Goal: Task Accomplishment & Management: Complete application form

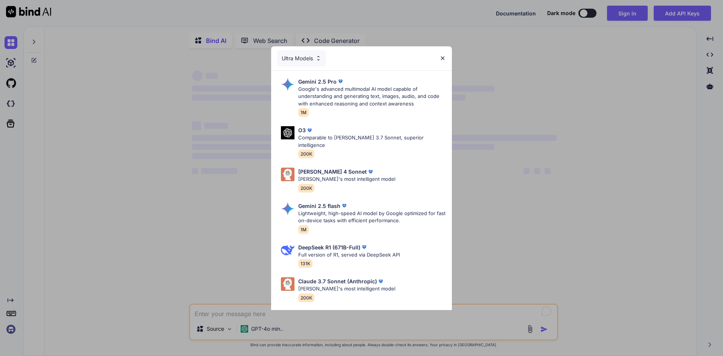
type textarea "x"
click at [444, 57] on img at bounding box center [442, 58] width 6 height 6
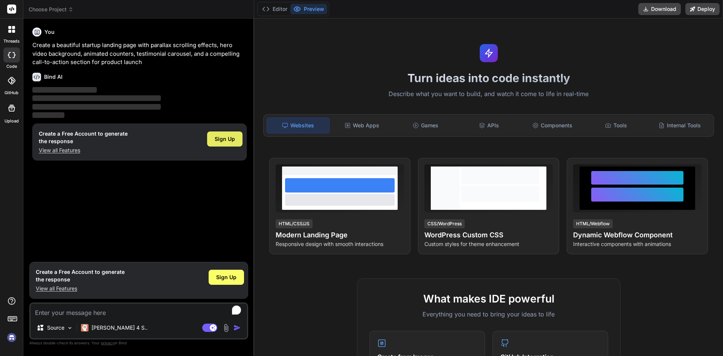
click at [227, 141] on span "Sign Up" at bounding box center [225, 139] width 20 height 8
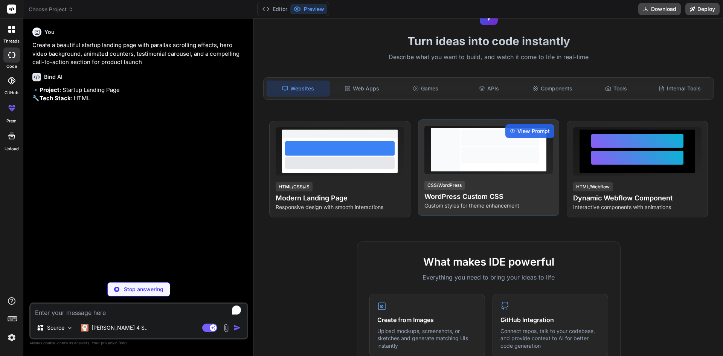
scroll to position [151, 0]
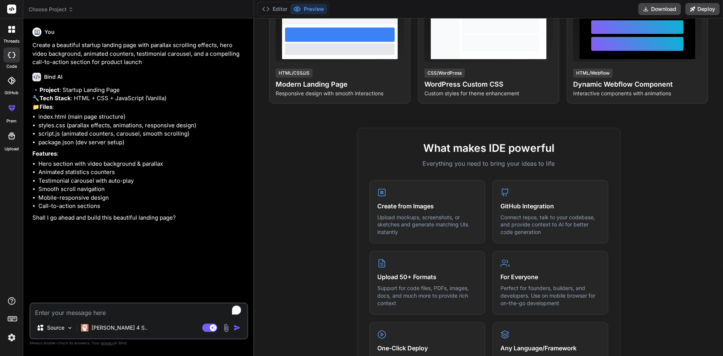
click at [76, 314] on textarea "To enrich screen reader interactions, please activate Accessibility in Grammarl…" at bounding box center [138, 310] width 216 height 14
click at [67, 324] on img at bounding box center [70, 327] width 6 height 6
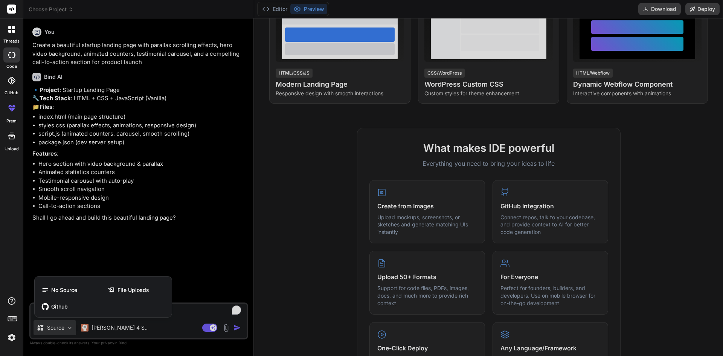
click at [184, 261] on div at bounding box center [361, 178] width 723 height 356
type textarea "x"
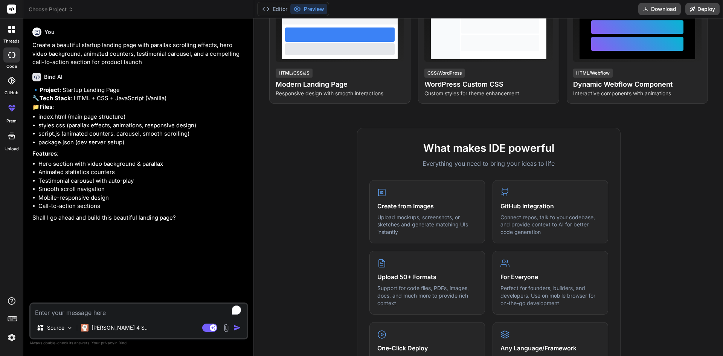
click at [105, 316] on textarea "To enrich screen reader interactions, please activate Accessibility in Grammarl…" at bounding box center [138, 310] width 216 height 14
type textarea "u"
type textarea "x"
type textarea "us"
type textarea "x"
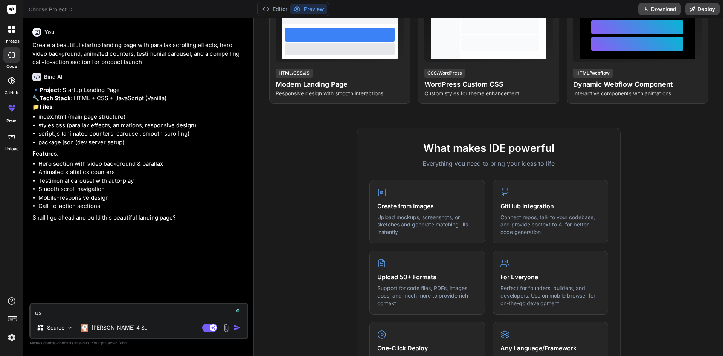
type textarea "use"
type textarea "x"
type textarea "use"
type textarea "x"
type textarea "use n"
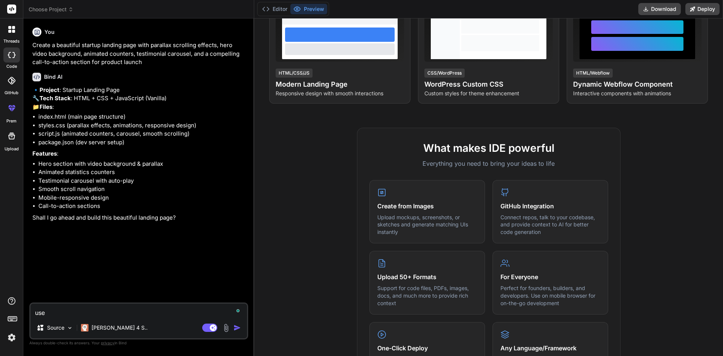
type textarea "x"
type textarea "use ne"
type textarea "x"
type textarea "use nex"
type textarea "x"
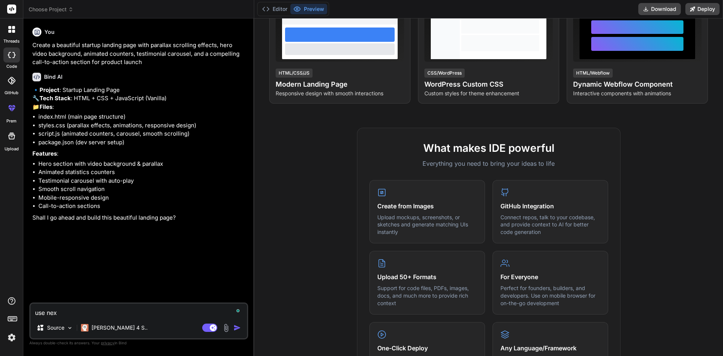
type textarea "use next"
type textarea "x"
type textarea "use next."
type textarea "x"
type textarea "use next.j"
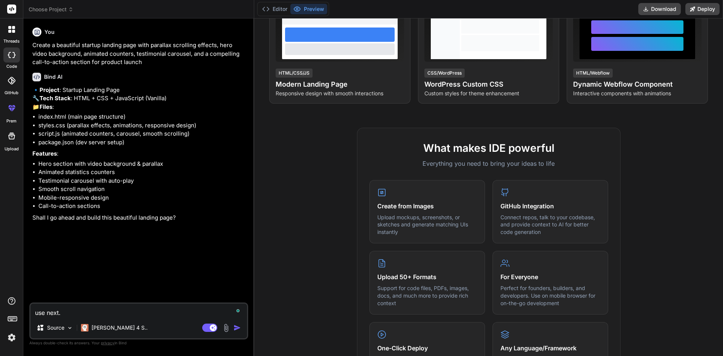
type textarea "x"
type textarea "use next.js"
type textarea "x"
type textarea "use next.js"
type textarea "x"
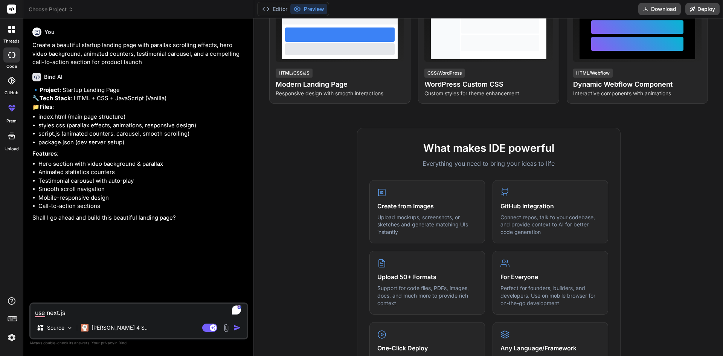
type textarea "use next.js"
type textarea "x"
type textarea "use next.js,"
type textarea "x"
type textarea "use next.js,t"
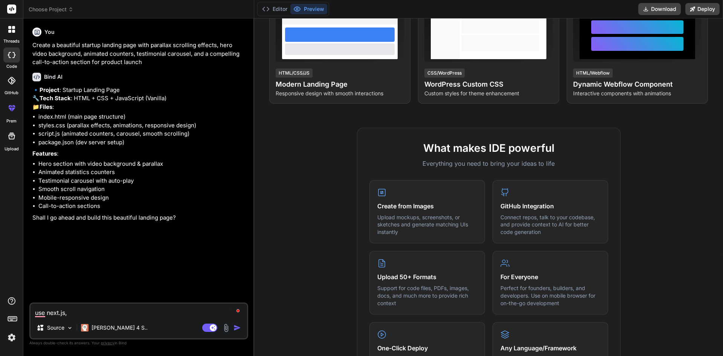
type textarea "x"
type textarea "use next.js,ta"
type textarea "x"
type textarea "use next.js,tai"
type textarea "x"
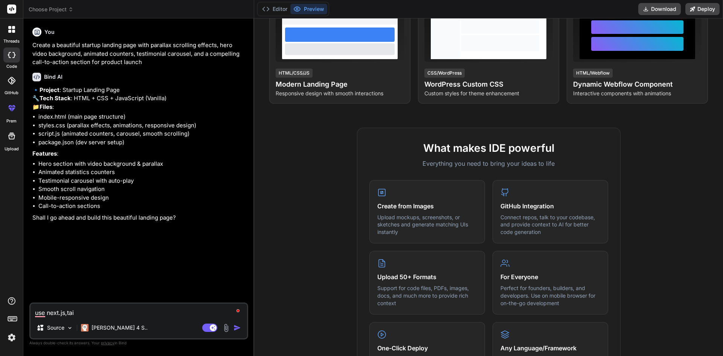
type textarea "use next.js,tail"
type textarea "x"
type textarea "use next.js,tailw"
type textarea "x"
type textarea "use next.js,tailwi"
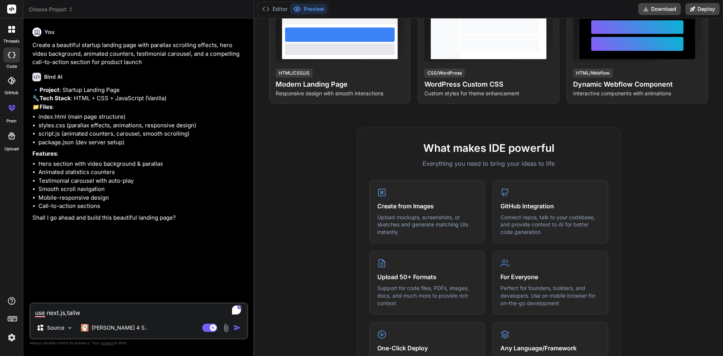
type textarea "x"
type textarea "use next.js,tailwin"
type textarea "x"
type textarea "use next.js,tailwind"
type textarea "x"
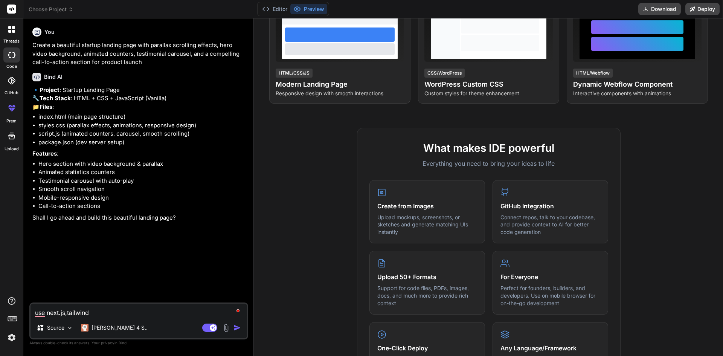
type textarea "use next.js,tailwind"
type textarea "x"
type textarea "use next.js,tailwind c"
type textarea "x"
type textarea "use next.js,tailwind cs"
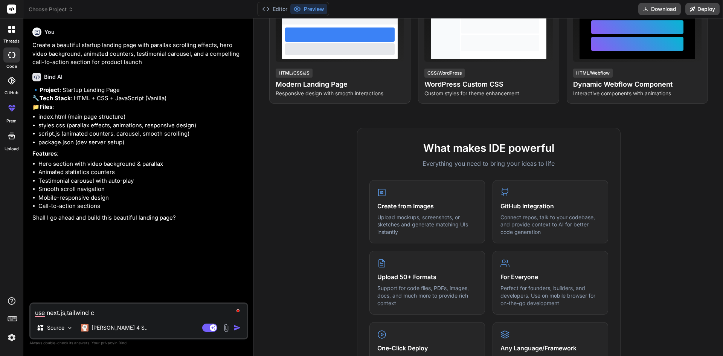
type textarea "x"
type textarea "use next.js,tailwind css"
type textarea "x"
type textarea "use next.js,tailwind css"
type textarea "x"
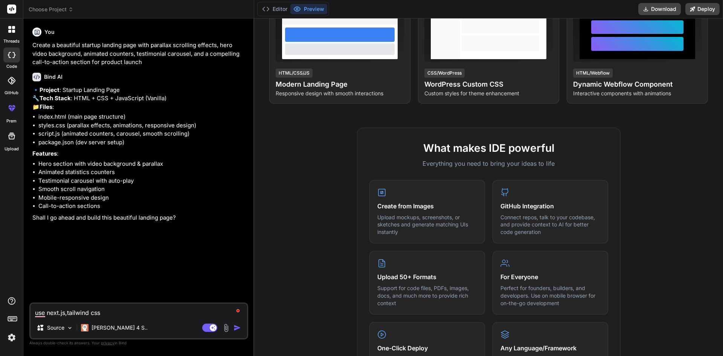
type textarea "use next.js,tailwind css a"
type textarea "x"
type textarea "use next.js,tailwind css an"
type textarea "x"
type textarea "use next.js,tailwind css and"
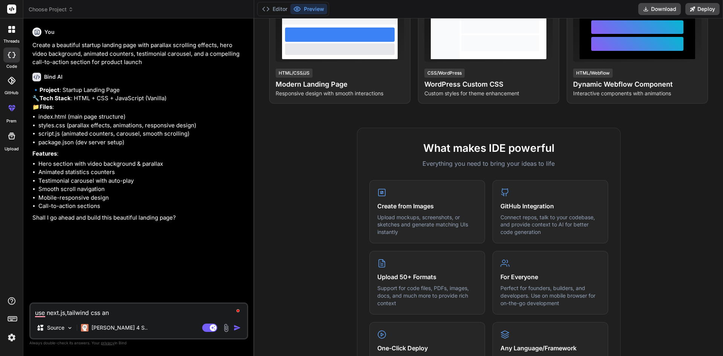
type textarea "x"
type textarea "use next.js,tailwind css and"
type textarea "x"
type textarea "use next.js,tailwind css and v"
type textarea "x"
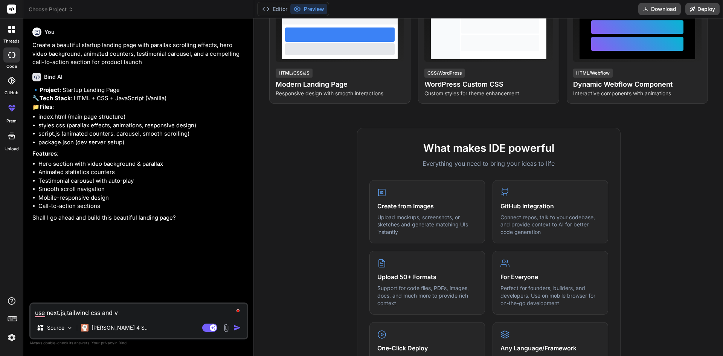
type textarea "use next.js,tailwind css and vi"
type textarea "x"
type textarea "use next.js,tailwind css and vit"
type textarea "x"
type textarea "use next.js,tailwind css and vite"
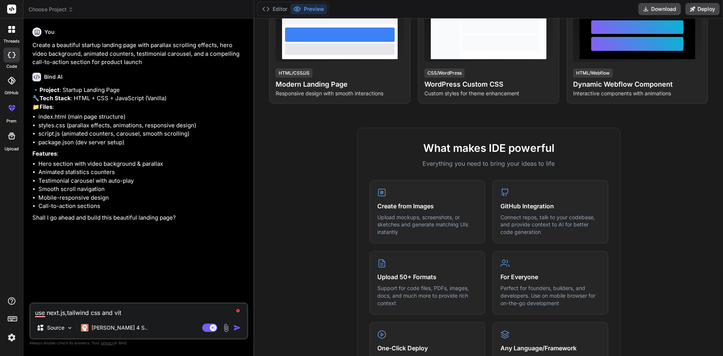
type textarea "x"
type textarea "use next.js,tailwind css and vite"
type textarea "x"
type textarea "use next.js,tailwind css and vite f"
type textarea "x"
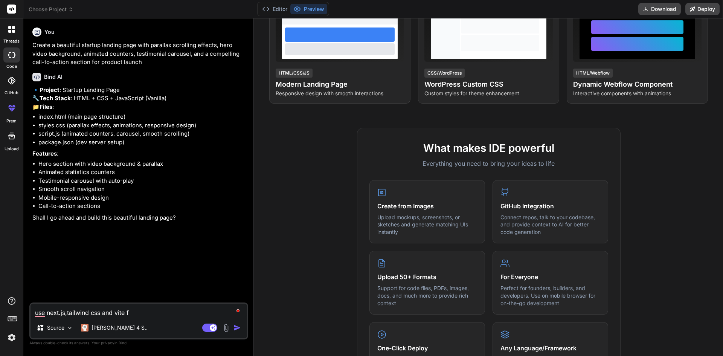
type textarea "use next.js,tailwind css and vite fo"
type textarea "x"
type textarea "use next.js,tailwind css and vite for"
type textarea "x"
type textarea "use next.js,tailwind css and vite for"
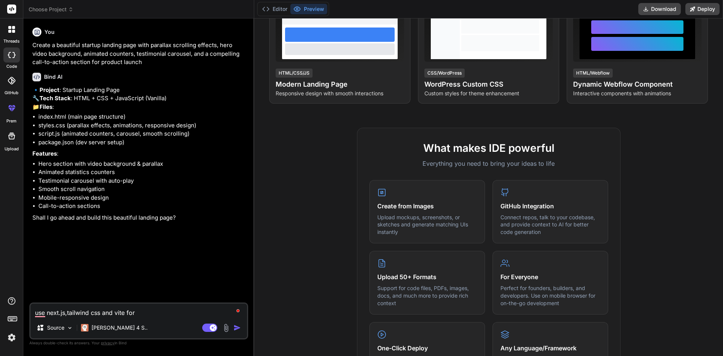
type textarea "x"
type textarea "use next.js,tailwind css and vite for f"
type textarea "x"
type textarea "use next.js,tailwind css and vite for fa"
type textarea "x"
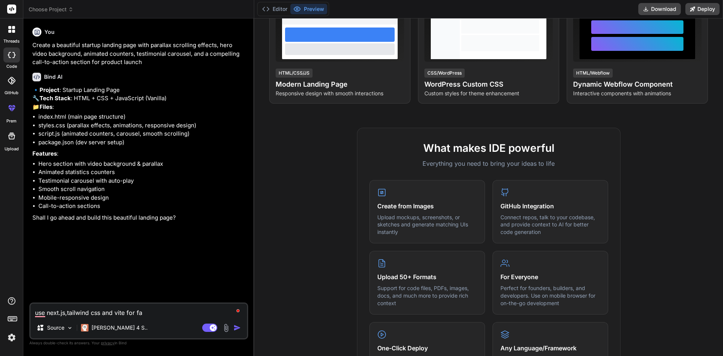
type textarea "use next.js,tailwind css and vite for fas"
type textarea "x"
type textarea "use next.js,tailwind css and vite for fast"
type textarea "x"
type textarea "use next.js,tailwind css and vite for faste"
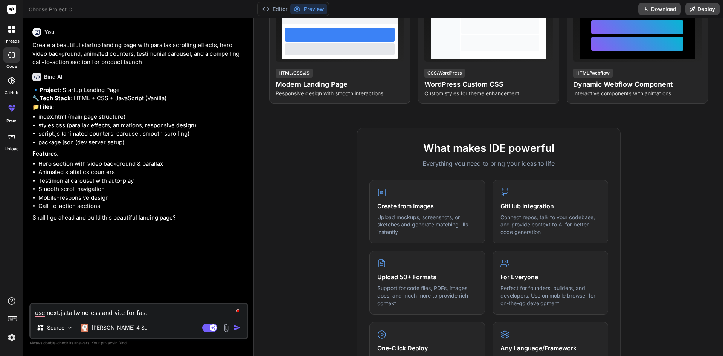
type textarea "x"
type textarea "use next.js,tailwind css and vite for faster"
type textarea "x"
type textarea "use next.js,tailwind css and vite for faster"
type textarea "x"
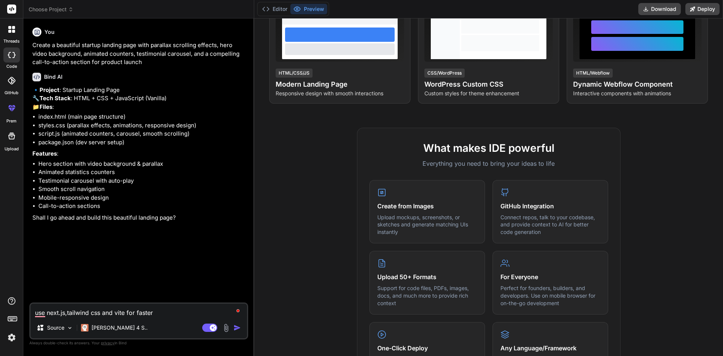
type textarea "use next.js,tailwind css and vite for faster s"
type textarea "x"
type textarea "use next.js,tailwind css and vite for faster sp"
type textarea "x"
type textarea "use next.js,tailwind css and vite for faster spe"
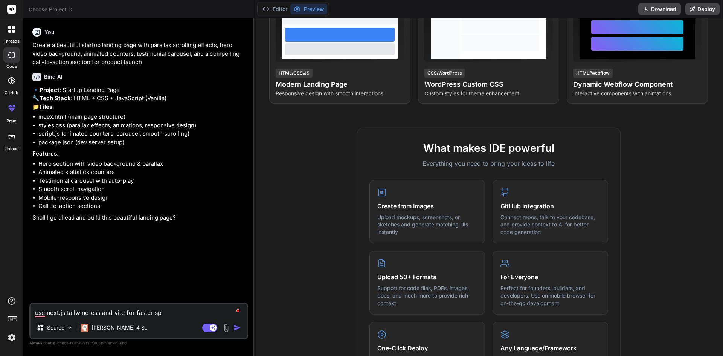
type textarea "x"
type textarea "use next.js,tailwind css and vite for faster spee"
type textarea "x"
type textarea "use next.js,tailwind css and vite for faster speed"
type textarea "x"
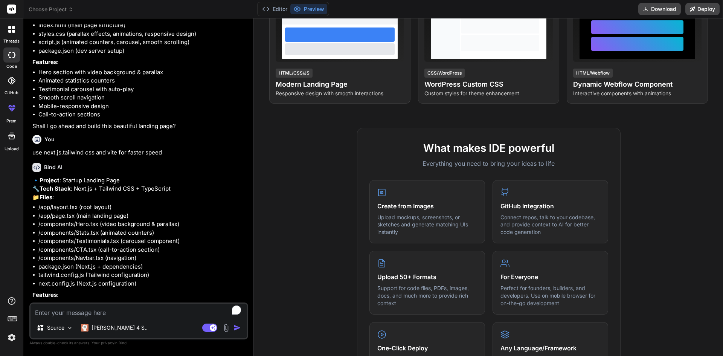
scroll to position [187, 0]
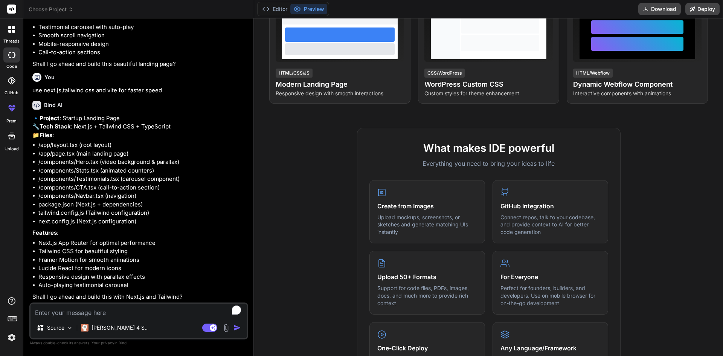
click at [142, 313] on textarea "To enrich screen reader interactions, please activate Accessibility in Grammarl…" at bounding box center [138, 310] width 216 height 14
click at [14, 25] on div at bounding box center [12, 29] width 16 height 16
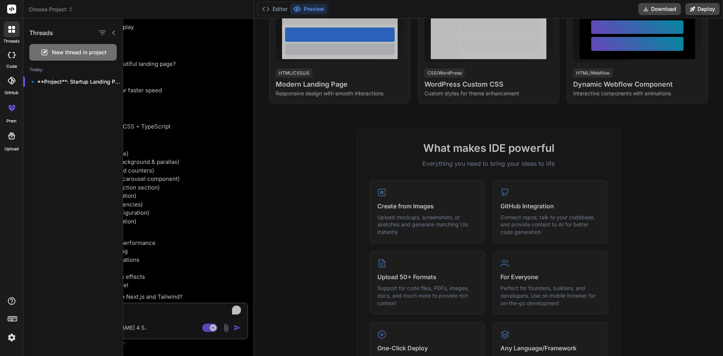
click at [79, 50] on span "New thread in project" at bounding box center [79, 53] width 55 height 8
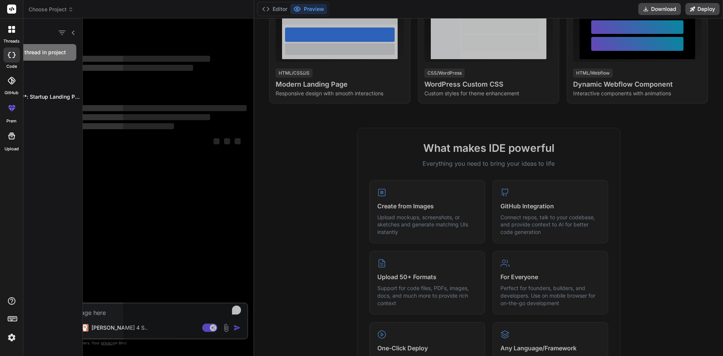
scroll to position [0, 0]
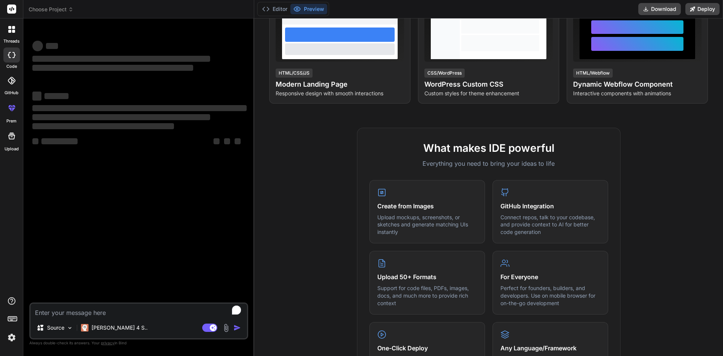
type textarea "x"
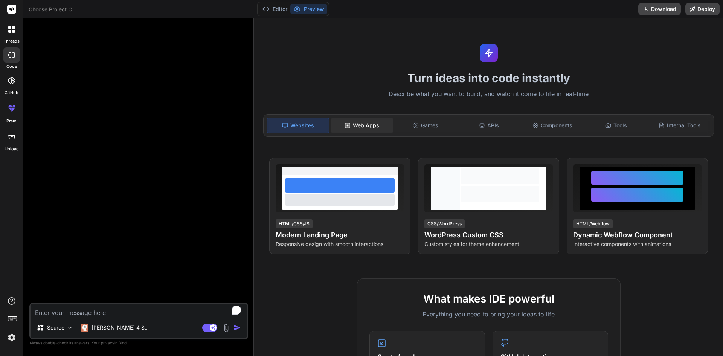
click at [375, 128] on div "Web Apps" at bounding box center [362, 125] width 62 height 16
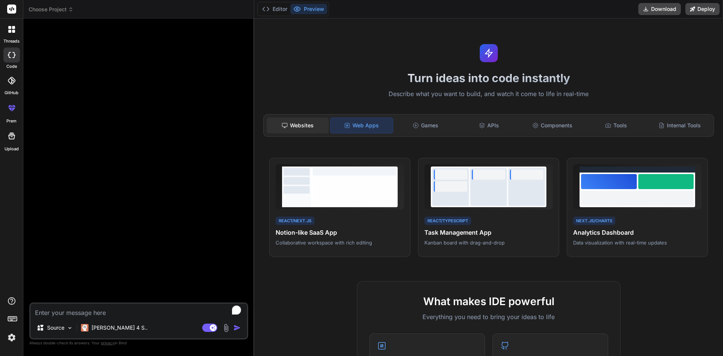
click at [291, 120] on div "Websites" at bounding box center [298, 125] width 62 height 16
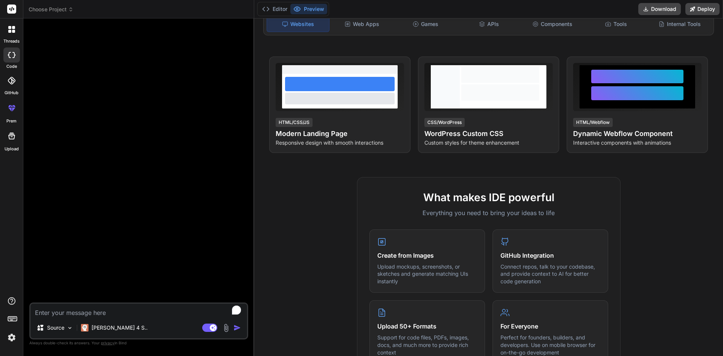
scroll to position [113, 0]
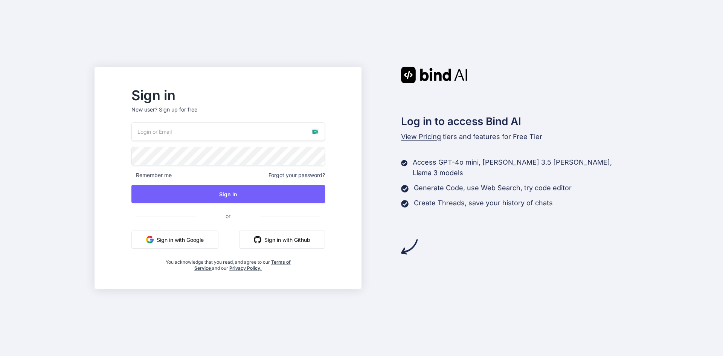
click at [197, 109] on div "Sign up for free" at bounding box center [178, 110] width 38 height 8
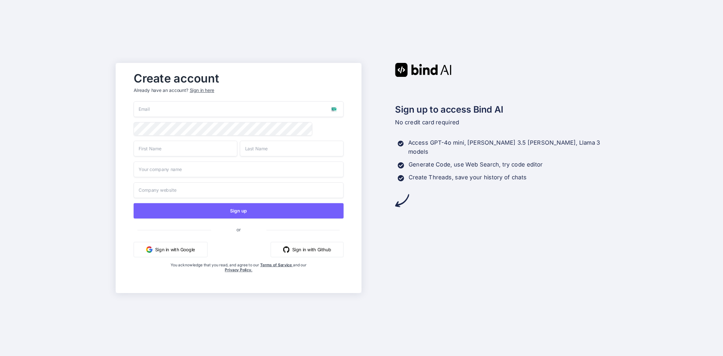
click at [232, 109] on input "email" at bounding box center [239, 109] width 210 height 16
click at [333, 107] on input "email" at bounding box center [239, 109] width 210 height 16
click at [336, 110] on input "email" at bounding box center [239, 109] width 210 height 16
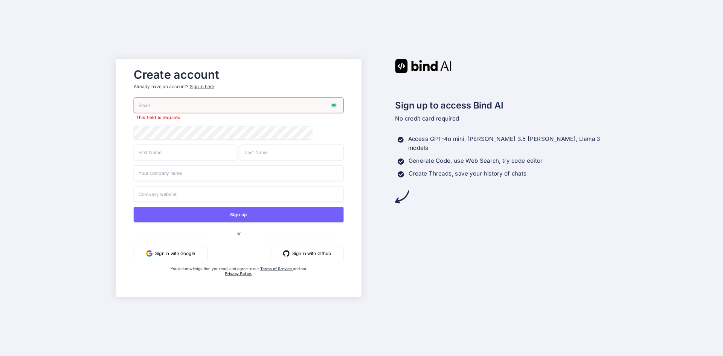
click at [357, 194] on div "Create account Already have an account? Sign in here This field is required Sig…" at bounding box center [239, 178] width 246 height 238
click at [334, 104] on input "email" at bounding box center [239, 105] width 210 height 16
click at [202, 108] on input "email" at bounding box center [239, 105] width 210 height 16
paste input "yevihod647@futebr.com"
type input "yevihod647@futebr.com"
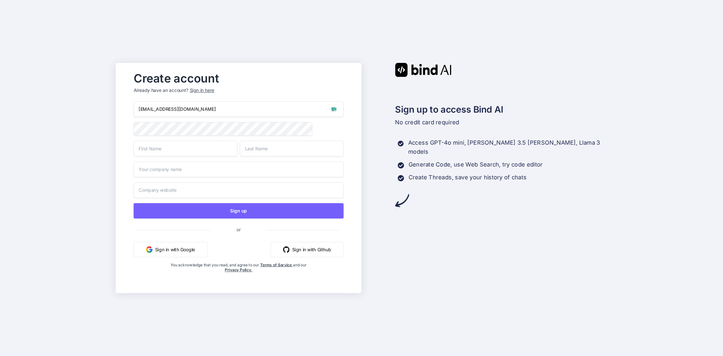
click at [173, 148] on input "text" at bounding box center [186, 148] width 104 height 16
type input "Amir"
type input "Hossain"
click at [184, 171] on input "text" at bounding box center [239, 169] width 210 height 16
type input "CleanCleanouts Pro"
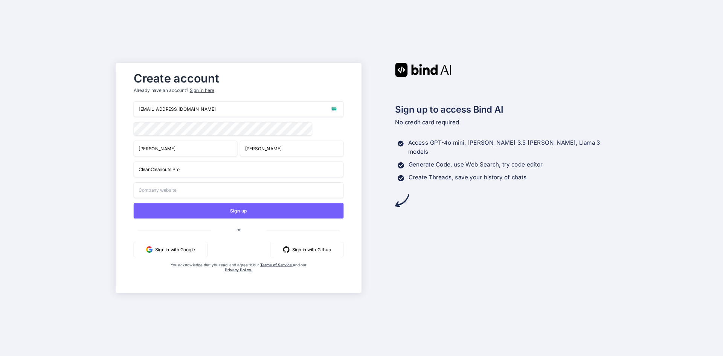
type input "CleanCleanouts Pro"
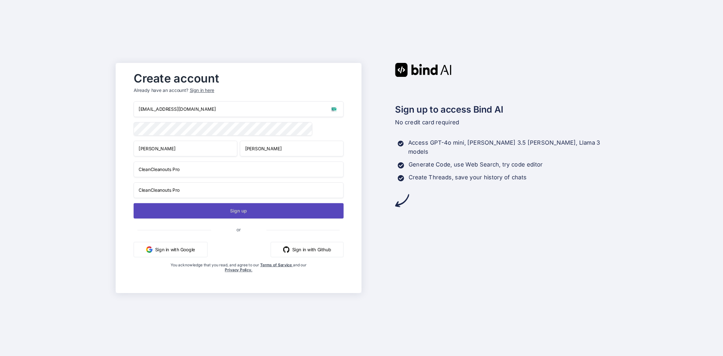
click at [246, 214] on button "Sign up" at bounding box center [239, 210] width 210 height 15
click at [236, 212] on button "Sign up" at bounding box center [239, 210] width 210 height 15
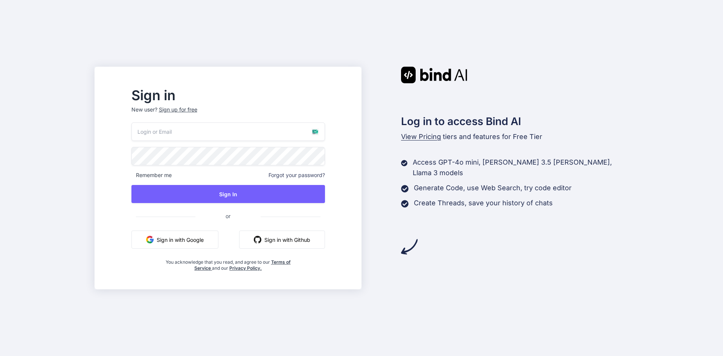
click at [315, 134] on input "email" at bounding box center [227, 131] width 193 height 18
paste input "[EMAIL_ADDRESS][DOMAIN_NAME]"
type input "[EMAIL_ADDRESS][DOMAIN_NAME]"
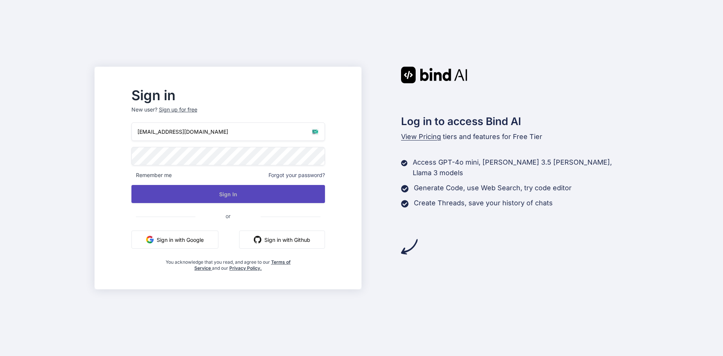
click at [245, 194] on button "Sign In" at bounding box center [227, 194] width 193 height 18
